Goal: Transaction & Acquisition: Subscribe to service/newsletter

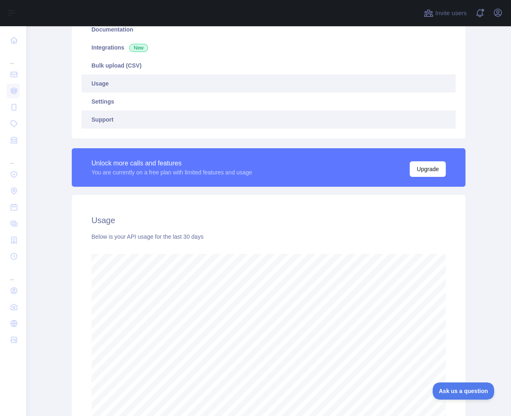
scroll to position [187, 0]
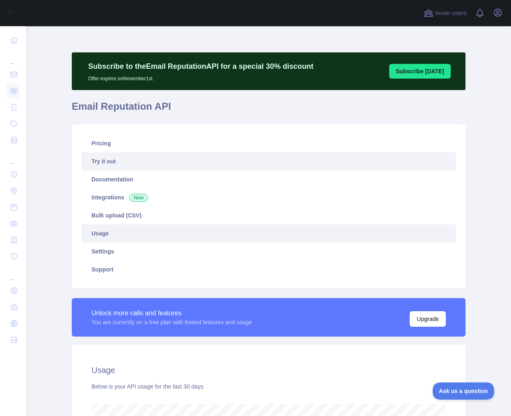
click at [100, 163] on link "Try it out" at bounding box center [269, 161] width 374 height 18
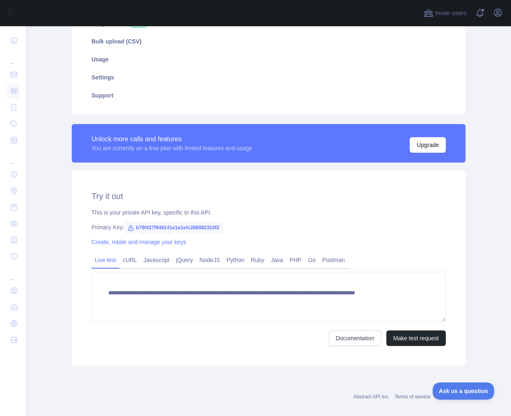
scroll to position [184, 0]
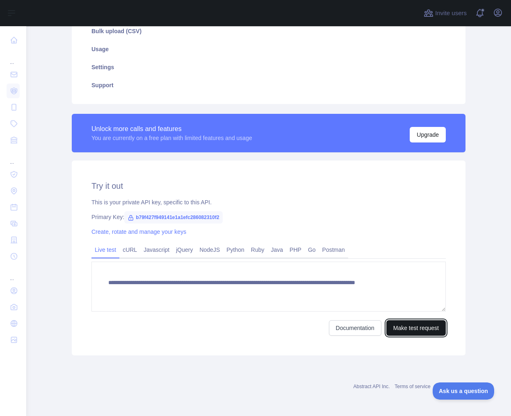
click at [415, 330] on button "Make test request" at bounding box center [415, 329] width 59 height 16
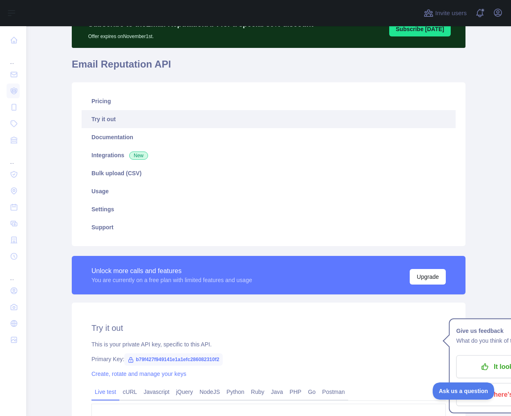
scroll to position [0, 0]
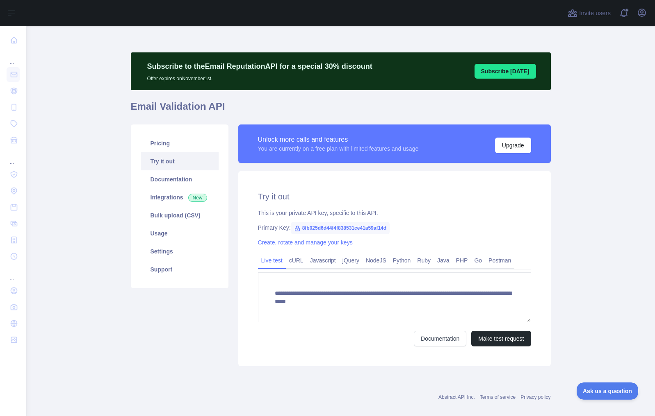
scroll to position [3, 0]
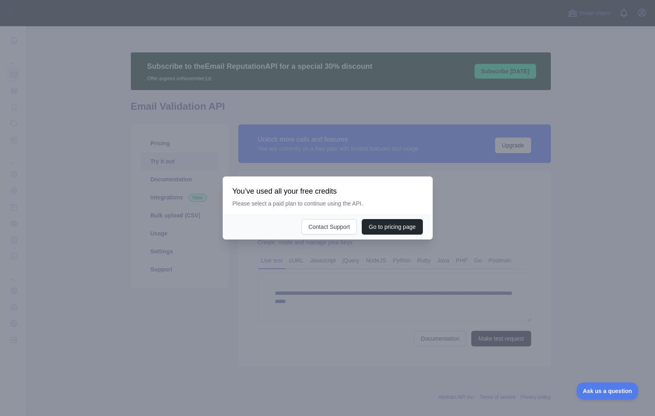
click at [331, 285] on div at bounding box center [327, 208] width 655 height 416
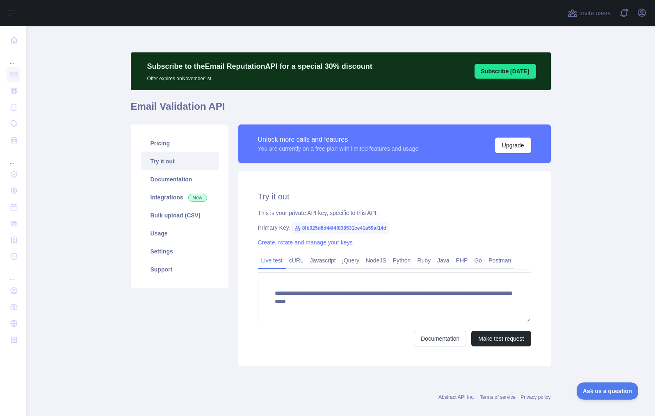
click at [339, 334] on div "Documentation Make test request" at bounding box center [394, 339] width 273 height 16
click at [486, 341] on button "Make test request" at bounding box center [500, 339] width 59 height 16
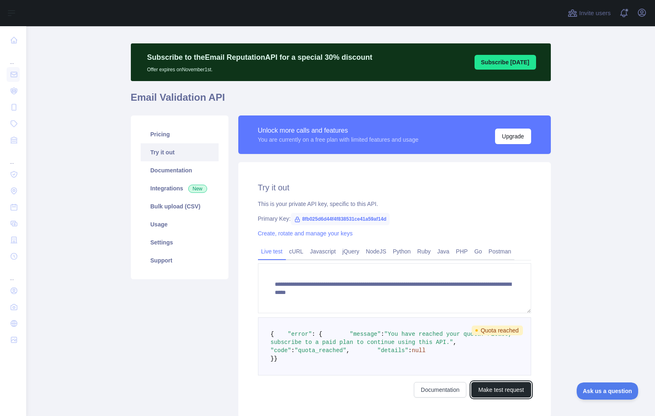
scroll to position [10, 0]
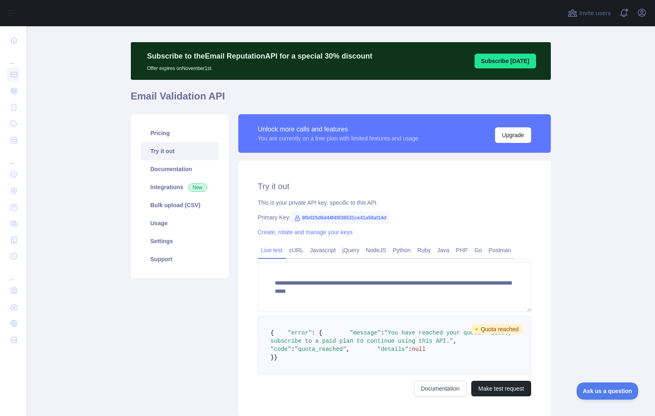
click at [169, 154] on link "Try it out" at bounding box center [180, 151] width 78 height 18
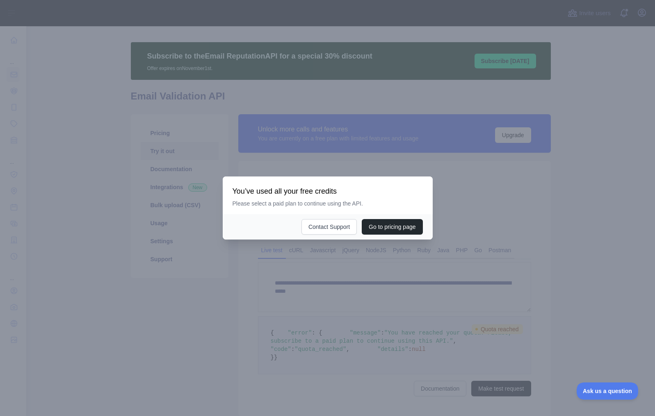
click at [210, 251] on div at bounding box center [327, 208] width 655 height 416
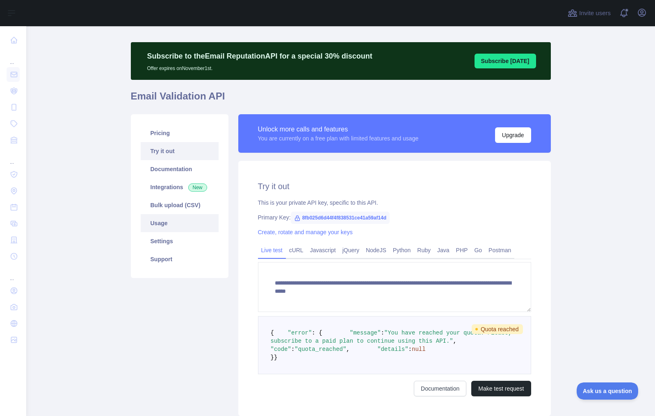
click at [166, 225] on link "Usage" at bounding box center [180, 223] width 78 height 18
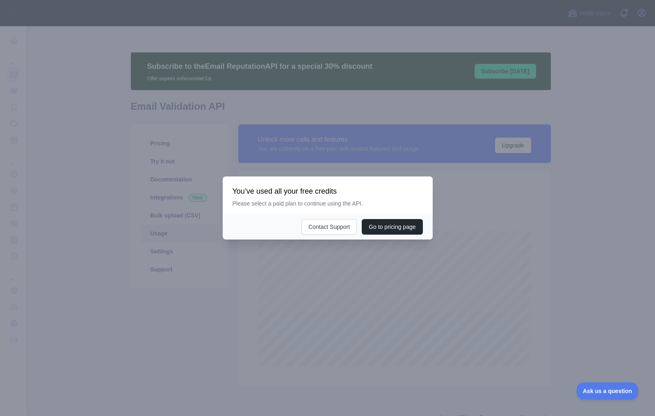
scroll to position [390, 622]
click at [169, 317] on div at bounding box center [327, 208] width 655 height 416
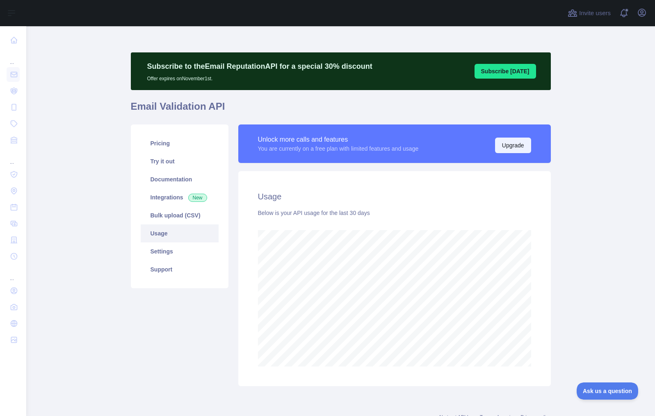
click at [504, 145] on button "Upgrade" at bounding box center [513, 146] width 36 height 16
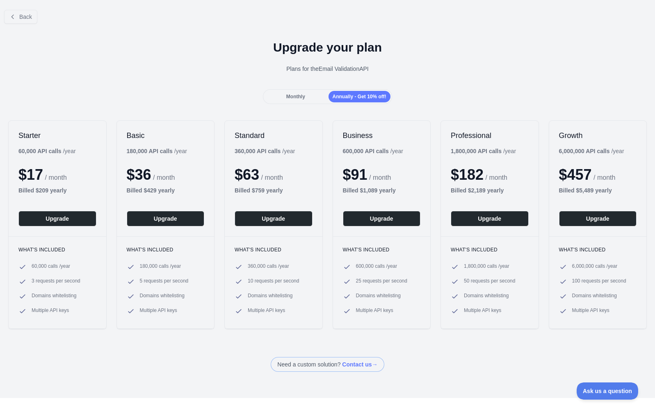
click at [294, 96] on span "Monthly" at bounding box center [295, 97] width 19 height 6
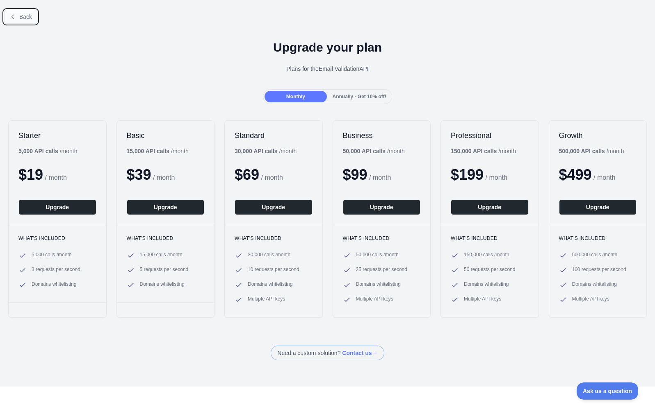
click at [20, 15] on span "Back" at bounding box center [25, 17] width 13 height 7
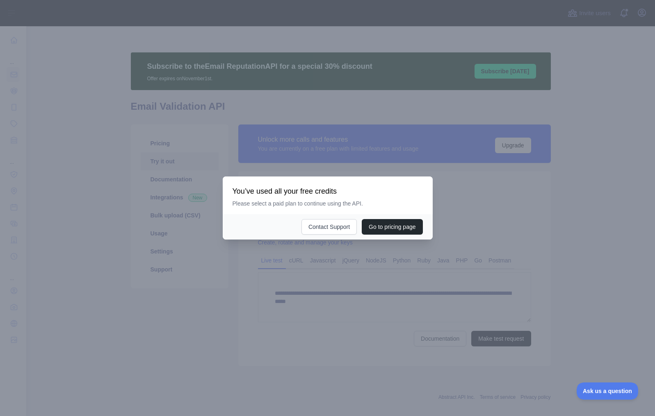
click at [243, 377] on div at bounding box center [327, 208] width 655 height 416
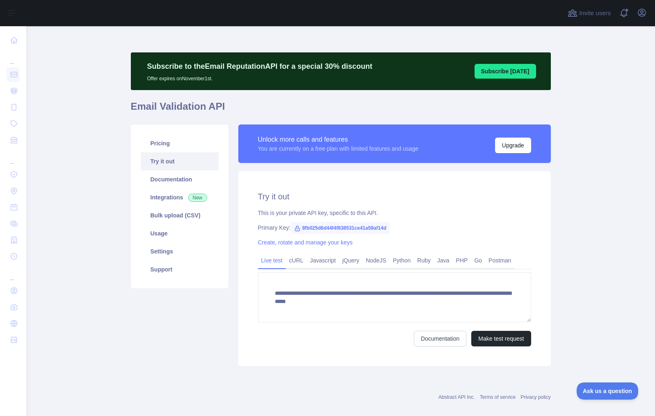
click at [164, 163] on link "Try it out" at bounding box center [180, 161] width 78 height 18
click at [164, 163] on body "**********" at bounding box center [327, 208] width 655 height 416
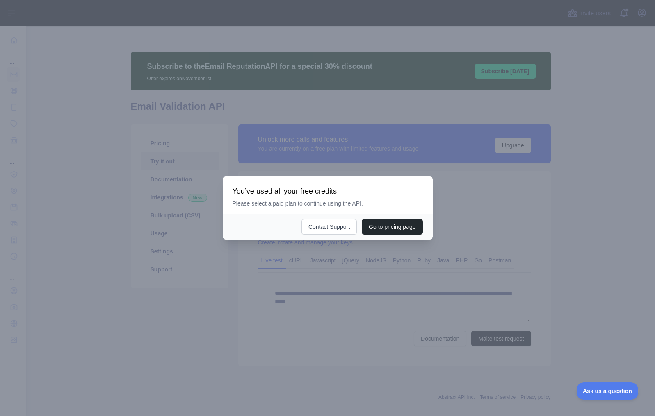
click at [171, 302] on div at bounding box center [327, 208] width 655 height 416
